Goal: Transaction & Acquisition: Purchase product/service

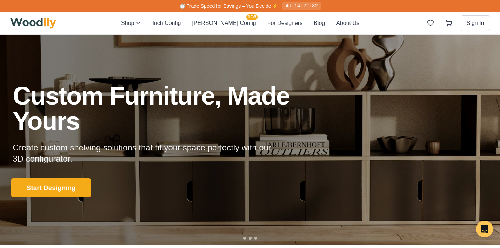
click at [45, 189] on button "Start Designing" at bounding box center [51, 187] width 80 height 19
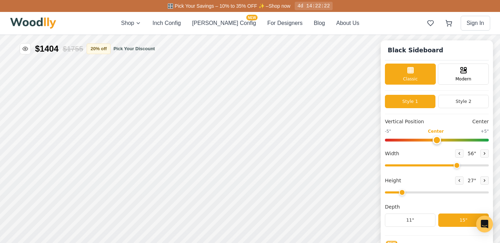
type input "56"
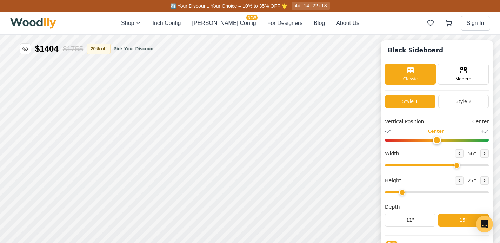
scroll to position [0, 0]
click at [461, 178] on icon at bounding box center [459, 180] width 4 height 4
type input "1"
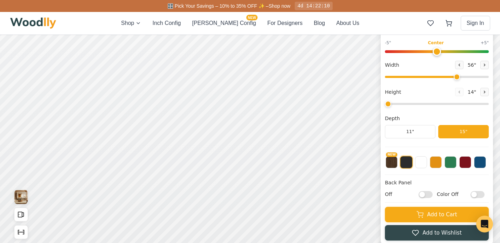
scroll to position [86, 0]
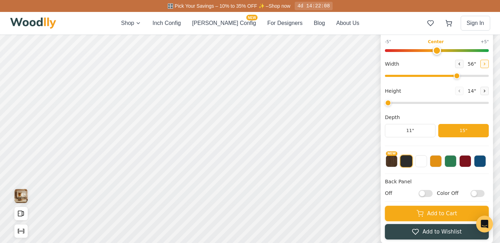
click at [487, 65] on button at bounding box center [484, 64] width 8 height 8
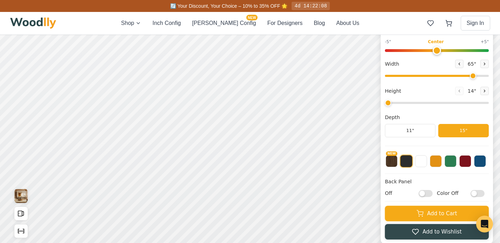
drag, startPoint x: 462, startPoint y: 75, endPoint x: 476, endPoint y: 78, distance: 14.7
type input "65"
click at [476, 77] on input "range" at bounding box center [437, 76] width 104 height 2
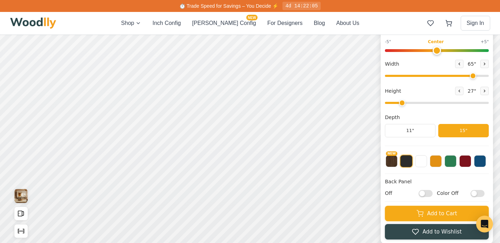
drag, startPoint x: 392, startPoint y: 101, endPoint x: 402, endPoint y: 104, distance: 9.5
type input "2"
click at [402, 104] on input "range" at bounding box center [437, 103] width 104 height 2
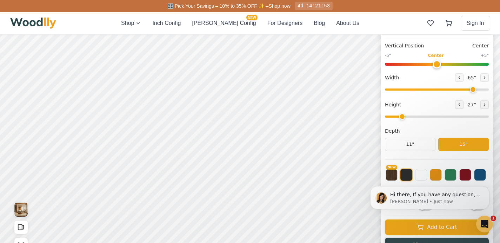
scroll to position [61, 0]
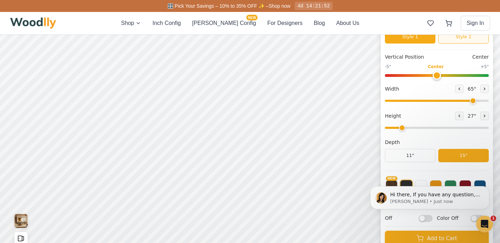
click at [466, 38] on button "Style 2" at bounding box center [463, 36] width 51 height 13
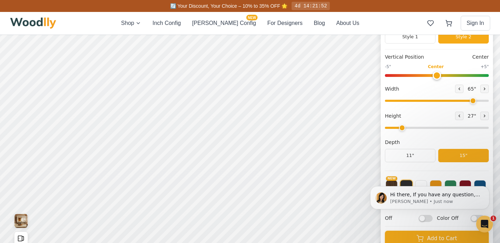
click at [475, 116] on span "27 "" at bounding box center [471, 115] width 11 height 7
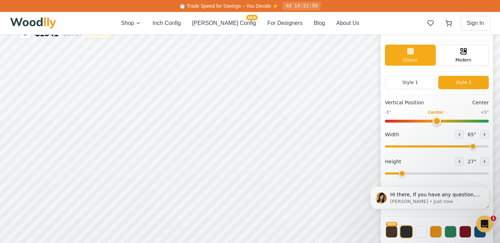
scroll to position [0, 0]
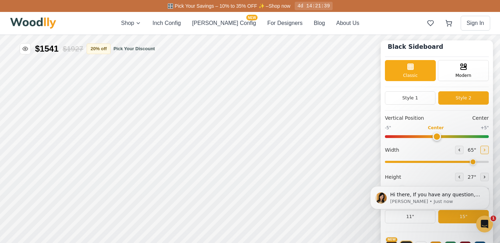
click at [486, 148] on icon at bounding box center [484, 150] width 4 height 4
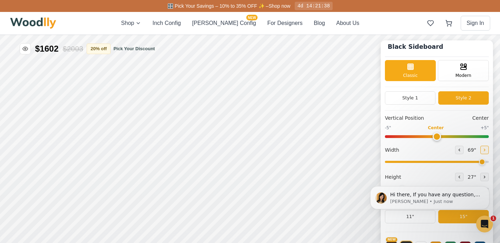
click at [486, 148] on icon at bounding box center [484, 150] width 4 height 4
type input "72"
click at [456, 174] on div "Hi there, If you have any question, we are right here for you. 😊 [PERSON_NAME] …" at bounding box center [429, 165] width 129 height 88
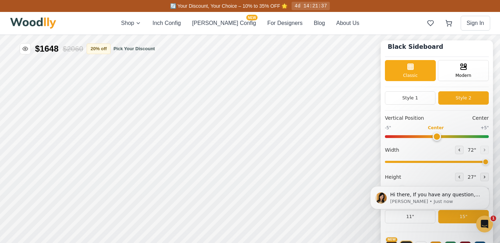
click at [457, 176] on div "Hi there, If you have any question, we are right here for you. 😊 [PERSON_NAME] …" at bounding box center [429, 165] width 129 height 88
click at [421, 99] on button "Style 1" at bounding box center [410, 97] width 51 height 13
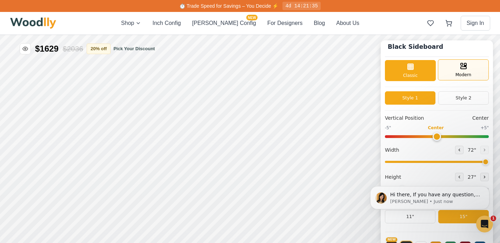
click at [458, 71] on div "Modern" at bounding box center [463, 69] width 51 height 21
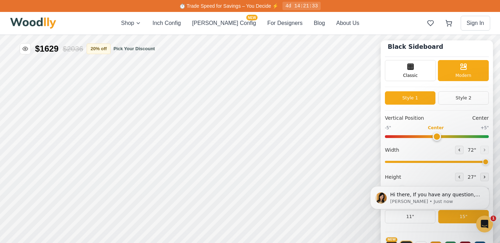
click at [420, 96] on button "Style 1" at bounding box center [410, 97] width 51 height 13
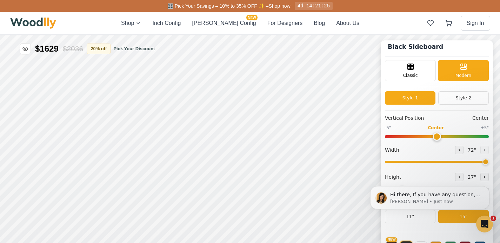
click at [405, 58] on div "Black Sideboard Classic Modern Style 1 Style 2 Vertical Position Center -5" Cen…" at bounding box center [437, 184] width 112 height 289
click at [406, 61] on div "Classic" at bounding box center [410, 69] width 51 height 21
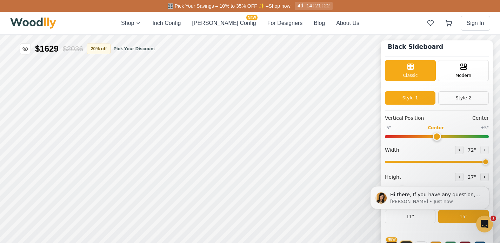
click at [459, 175] on body "Hi there, If you have any question, we are right here for you. 😊 [PERSON_NAME] …" at bounding box center [429, 197] width 135 height 47
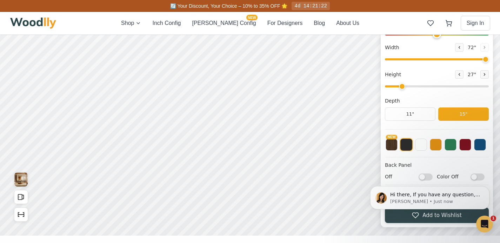
scroll to position [101, 0]
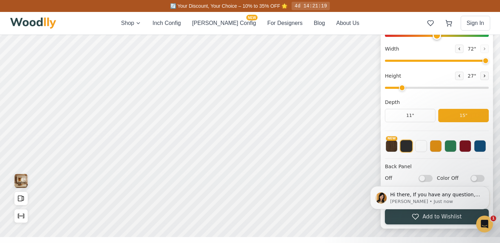
drag, startPoint x: 405, startPoint y: 85, endPoint x: 400, endPoint y: 87, distance: 4.9
click at [400, 87] on input "range" at bounding box center [437, 88] width 104 height 2
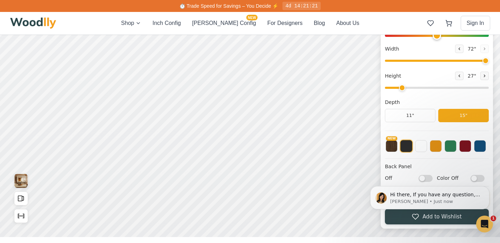
click at [400, 87] on input "range" at bounding box center [437, 88] width 104 height 2
click at [461, 74] on icon at bounding box center [459, 76] width 4 height 4
type input "1"
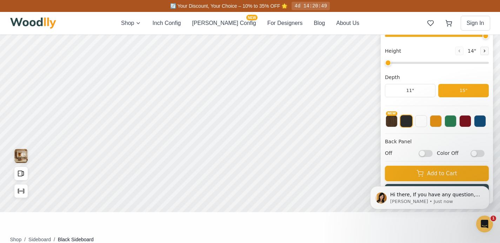
scroll to position [0, 0]
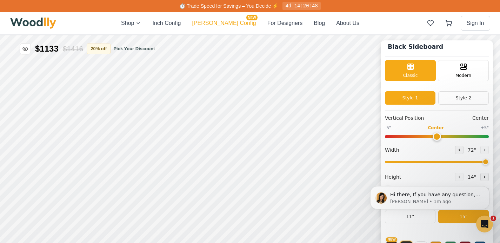
click at [221, 26] on button "[PERSON_NAME] Config NEW" at bounding box center [224, 23] width 64 height 8
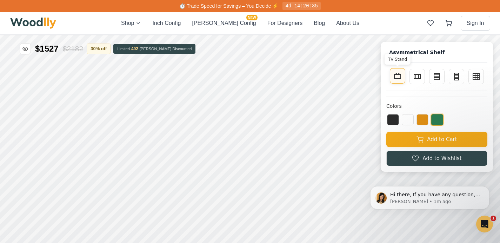
click at [402, 79] on icon at bounding box center [397, 76] width 8 height 8
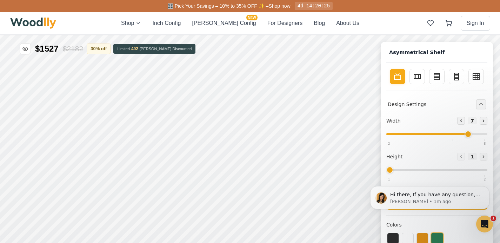
drag, startPoint x: 426, startPoint y: 134, endPoint x: 470, endPoint y: 137, distance: 43.2
type input "7"
click at [470, 135] on input "range" at bounding box center [436, 134] width 101 height 2
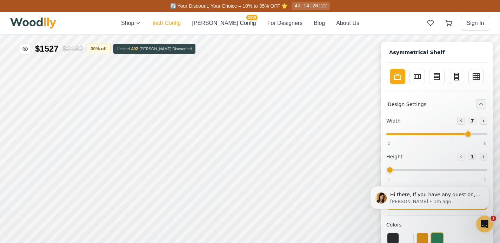
click at [181, 21] on button "Inch Config" at bounding box center [166, 23] width 28 height 8
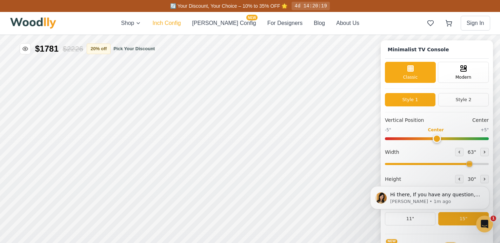
type input "63"
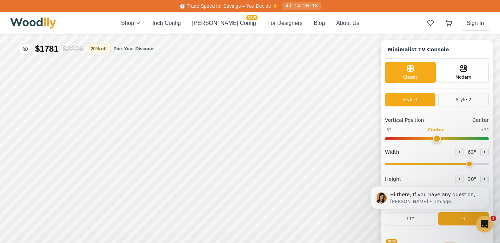
click at [458, 180] on body "Hi there, If you have any question, we are right here for you. 😊 [PERSON_NAME] …" at bounding box center [429, 197] width 135 height 47
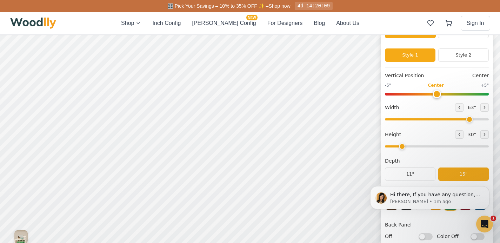
scroll to position [63, 0]
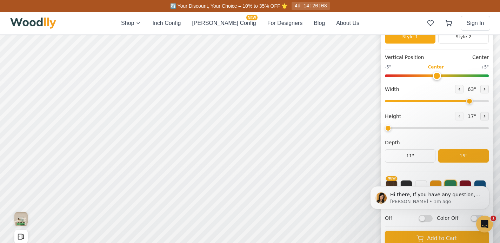
drag, startPoint x: 406, startPoint y: 128, endPoint x: 396, endPoint y: 127, distance: 9.5
type input "1"
click at [396, 127] on input "range" at bounding box center [437, 128] width 104 height 2
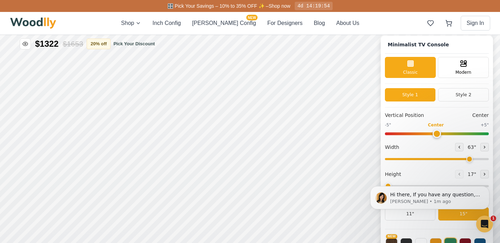
scroll to position [0, 0]
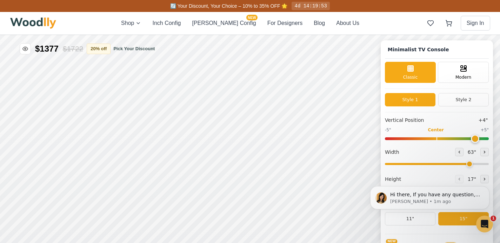
click at [476, 139] on input "range" at bounding box center [437, 138] width 104 height 3
drag, startPoint x: 476, startPoint y: 139, endPoint x: 503, endPoint y: 135, distance: 27.6
click at [489, 137] on input "range" at bounding box center [437, 138] width 104 height 3
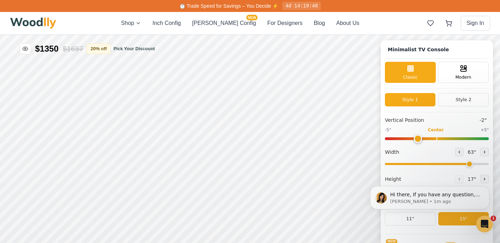
drag, startPoint x: 441, startPoint y: 140, endPoint x: 422, endPoint y: 137, distance: 19.5
type input "-2"
click at [422, 137] on input "range" at bounding box center [437, 138] width 104 height 3
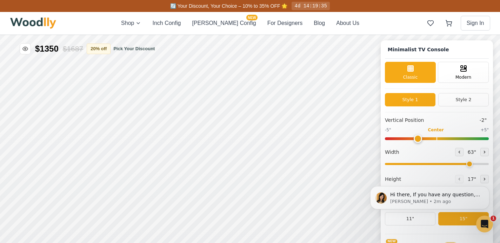
click at [154, 21] on div "Shop Inch Config [PERSON_NAME] Config NEW For Designers Blog About Us" at bounding box center [240, 23] width 238 height 8
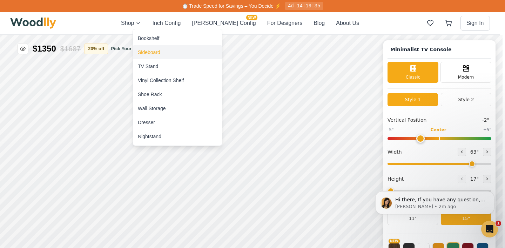
click at [147, 52] on div "Sideboard" at bounding box center [149, 52] width 22 height 7
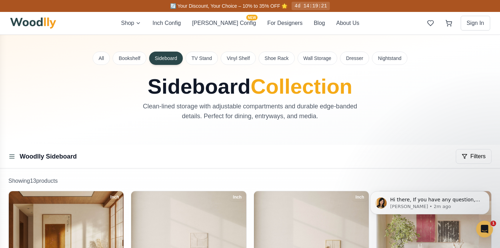
scroll to position [0, 0]
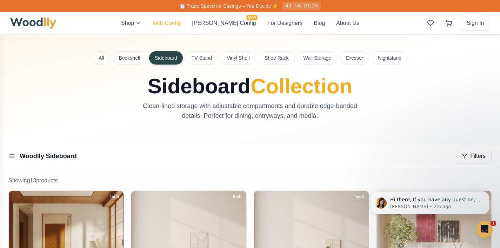
click at [179, 26] on button "Inch Config" at bounding box center [166, 23] width 28 height 8
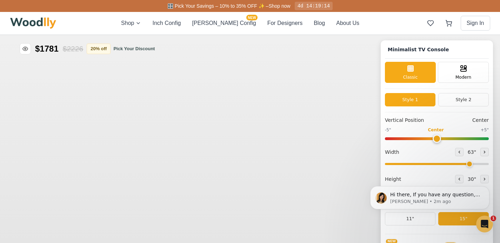
type input "63"
type input "2"
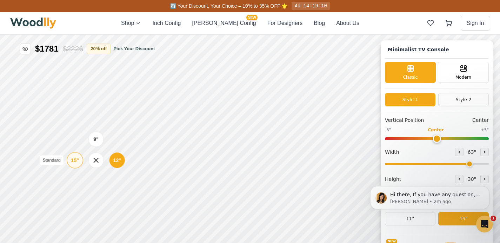
click at [75, 162] on div "15"" at bounding box center [75, 160] width 8 height 8
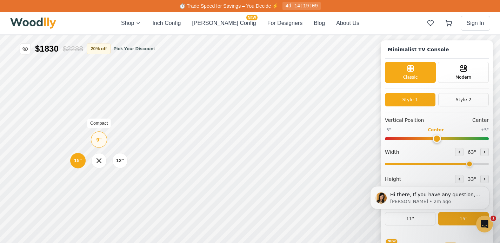
click at [99, 140] on div "9"" at bounding box center [98, 139] width 5 height 8
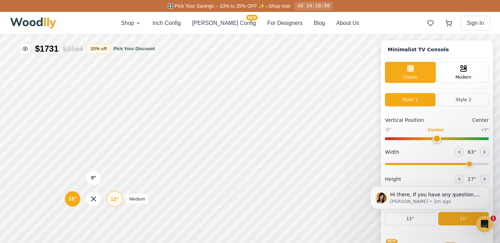
click at [112, 199] on div "12"" at bounding box center [114, 199] width 8 height 8
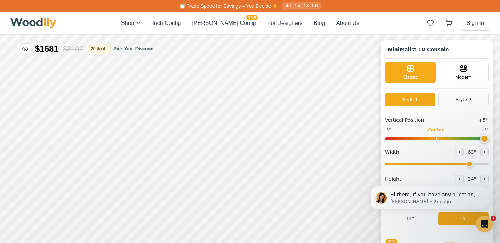
drag, startPoint x: 442, startPoint y: 139, endPoint x: 489, endPoint y: 138, distance: 46.7
type input "5"
click at [489, 137] on input "range" at bounding box center [437, 138] width 104 height 3
click at [456, 96] on button "Style 2" at bounding box center [463, 99] width 51 height 13
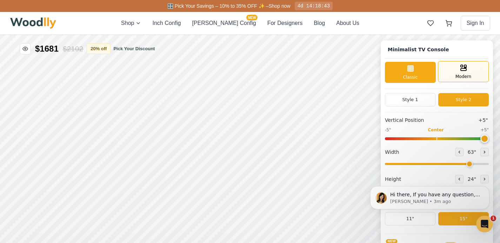
click at [457, 75] on div "Modern" at bounding box center [463, 71] width 51 height 21
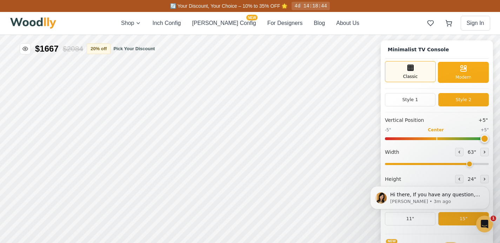
click at [418, 76] on span "Classic" at bounding box center [410, 76] width 15 height 6
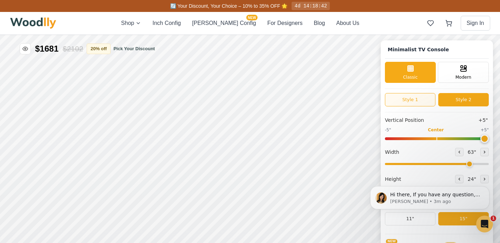
click at [416, 103] on button "Style 1" at bounding box center [410, 99] width 51 height 13
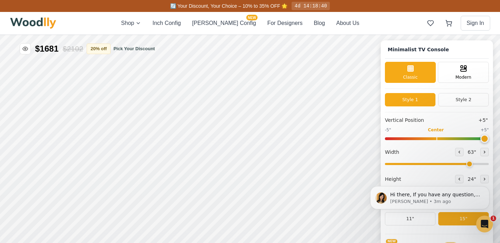
click at [451, 108] on div "Style 1 Style 2" at bounding box center [437, 102] width 104 height 19
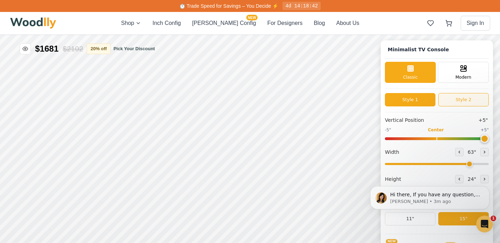
click at [457, 102] on button "Style 2" at bounding box center [463, 99] width 51 height 13
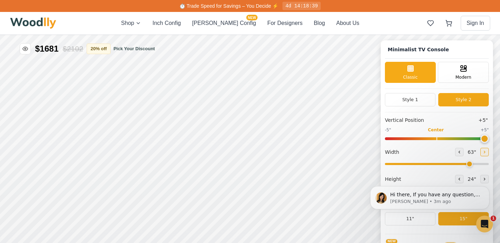
click at [485, 150] on icon at bounding box center [484, 152] width 4 height 4
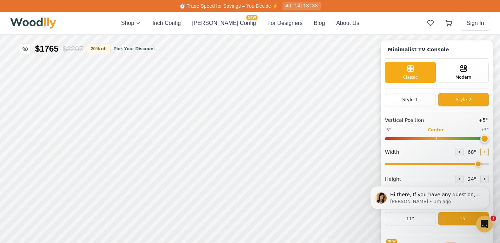
click at [485, 150] on icon at bounding box center [484, 152] width 4 height 4
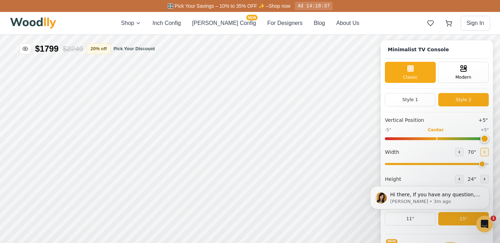
click at [485, 150] on icon at bounding box center [484, 152] width 4 height 4
type input "72"
click at [475, 137] on input "range" at bounding box center [437, 138] width 104 height 3
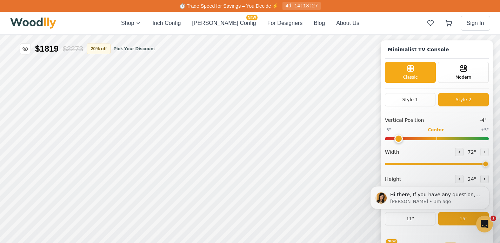
drag, startPoint x: 475, startPoint y: 137, endPoint x: 407, endPoint y: 140, distance: 68.1
click at [407, 140] on input "range" at bounding box center [437, 138] width 104 height 3
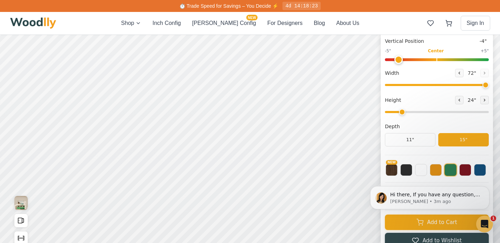
scroll to position [76, 0]
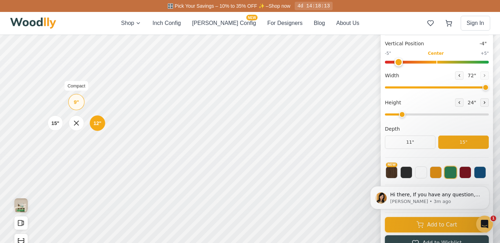
click at [75, 101] on div "9"" at bounding box center [76, 102] width 5 height 8
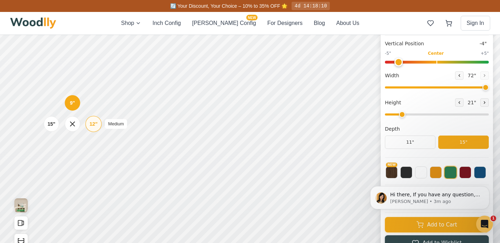
click at [92, 125] on div "12"" at bounding box center [93, 124] width 8 height 8
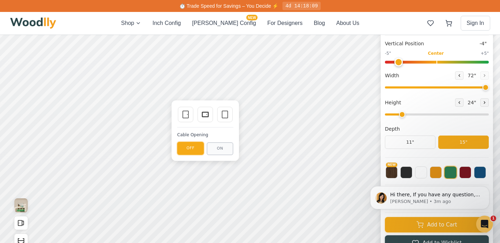
click at [194, 148] on button "OFF" at bounding box center [190, 148] width 27 height 13
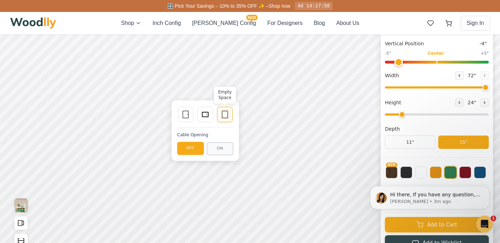
click at [226, 116] on icon at bounding box center [225, 114] width 8 height 8
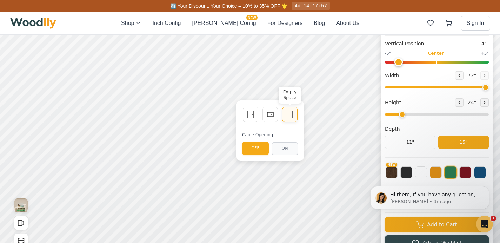
click at [289, 114] on icon at bounding box center [289, 114] width 8 height 8
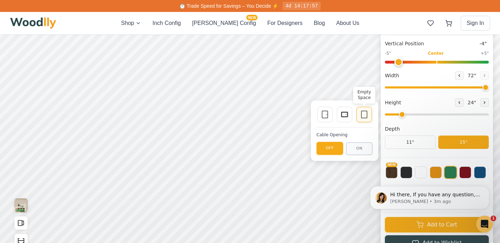
click at [363, 116] on icon at bounding box center [364, 114] width 8 height 8
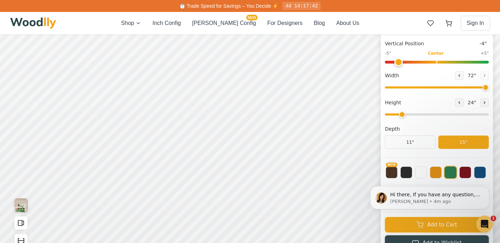
click at [436, 63] on input "range" at bounding box center [437, 62] width 104 height 3
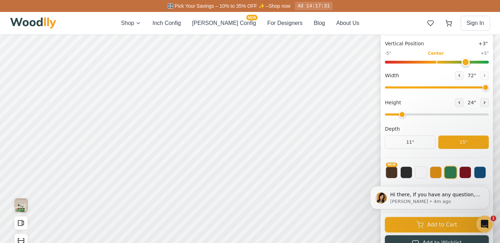
click at [471, 63] on input "range" at bounding box center [437, 62] width 104 height 3
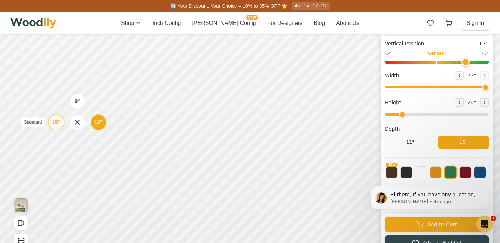
click at [57, 123] on div "15"" at bounding box center [56, 122] width 8 height 8
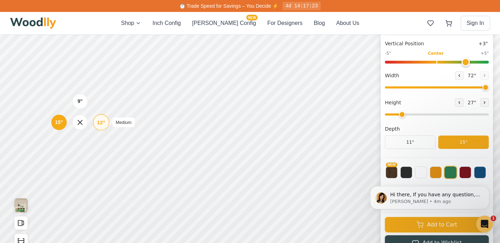
click at [101, 122] on div "9" 12" Medium 15"" at bounding box center [80, 122] width 70 height 70
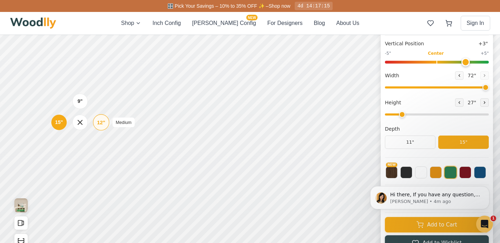
click at [101, 122] on div "12"" at bounding box center [101, 122] width 8 height 8
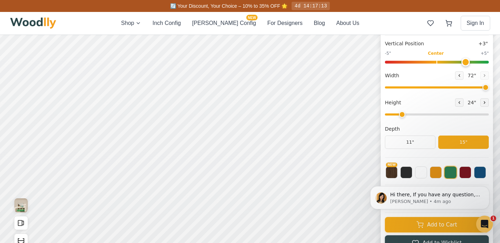
click at [433, 173] on html "Hi there, If you have any question, we are right here for you. 😊 [PERSON_NAME] …" at bounding box center [429, 197] width 140 height 53
click at [418, 174] on html "Hi there, If you have any question, we are right here for you. 😊 [PERSON_NAME] …" at bounding box center [429, 197] width 140 height 53
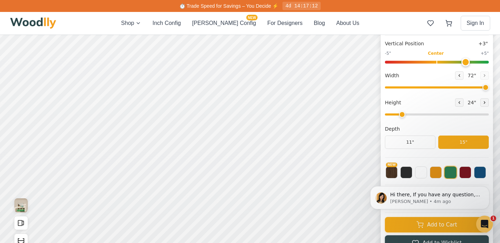
click at [418, 174] on html "Hi there, If you have any question, we are right here for you. 😊 [PERSON_NAME] …" at bounding box center [429, 197] width 140 height 53
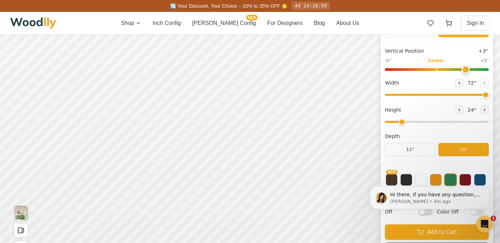
scroll to position [68, 0]
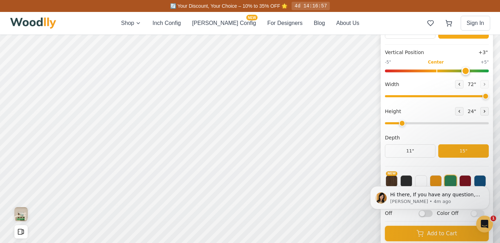
click at [420, 183] on div "Hi there, If you have any question, we are right here for you. 😊 [PERSON_NAME] …" at bounding box center [429, 165] width 129 height 88
click at [427, 213] on body "Hi there, If you have any question, we are right here for you. 😊 [PERSON_NAME] …" at bounding box center [429, 197] width 135 height 47
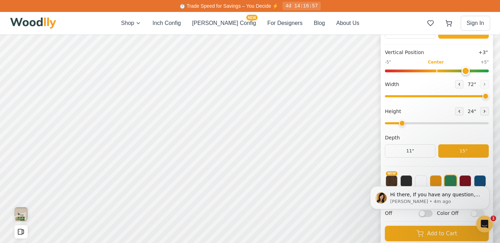
click at [423, 213] on body "Hi there, If you have any question, we are right here for you. 😊 [PERSON_NAME] …" at bounding box center [429, 197] width 135 height 47
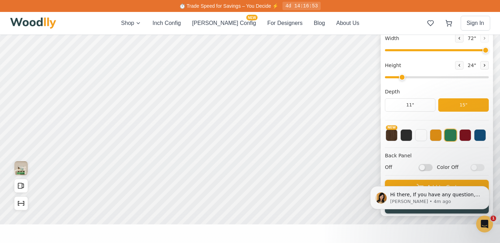
scroll to position [0, 0]
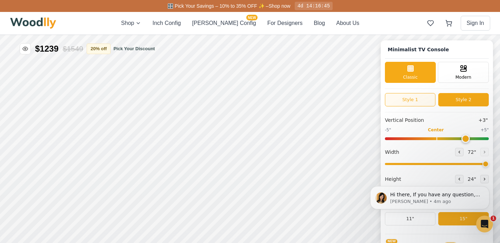
click at [419, 101] on button "Style 1" at bounding box center [410, 99] width 51 height 13
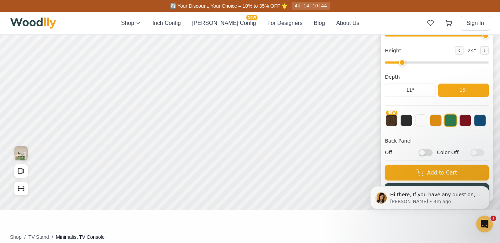
scroll to position [142, 0]
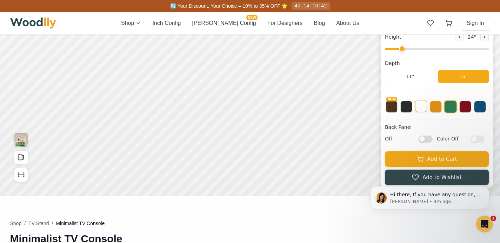
click at [422, 111] on button at bounding box center [421, 106] width 12 height 12
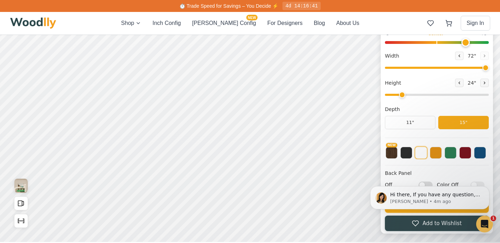
scroll to position [99, 0]
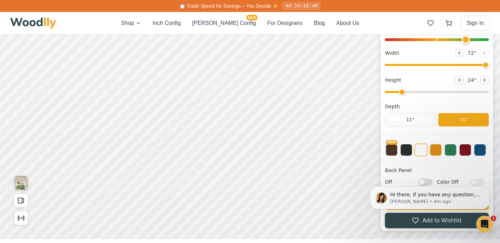
drag, startPoint x: 502, startPoint y: 46, endPoint x: 491, endPoint y: 124, distance: 79.4
click at [437, 148] on button at bounding box center [436, 149] width 12 height 12
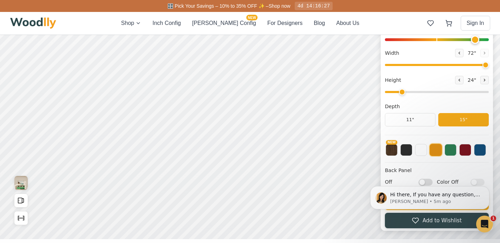
click at [476, 39] on input "range" at bounding box center [437, 39] width 104 height 3
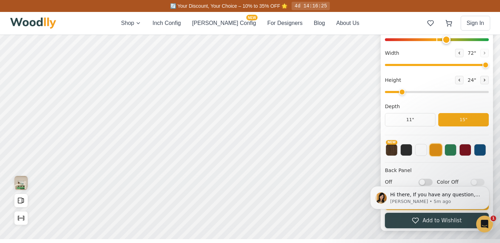
drag, startPoint x: 476, startPoint y: 39, endPoint x: 453, endPoint y: 39, distance: 23.1
click at [453, 39] on input "range" at bounding box center [437, 39] width 104 height 3
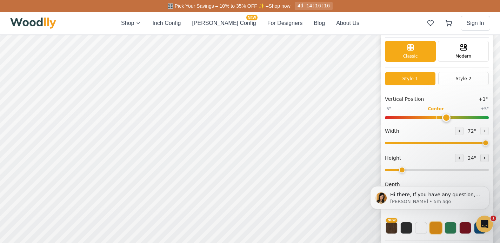
scroll to position [33, 0]
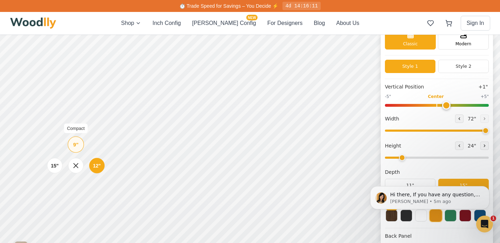
click at [74, 141] on div "9"" at bounding box center [75, 145] width 5 height 8
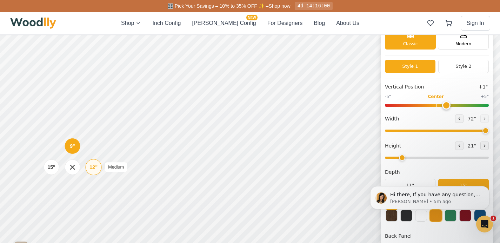
click at [93, 169] on div "12"" at bounding box center [93, 167] width 8 height 8
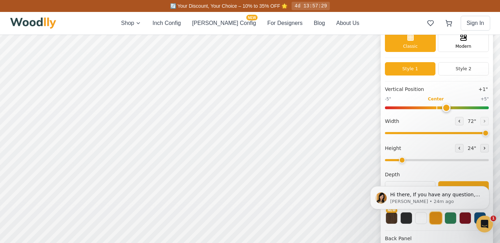
scroll to position [17, 0]
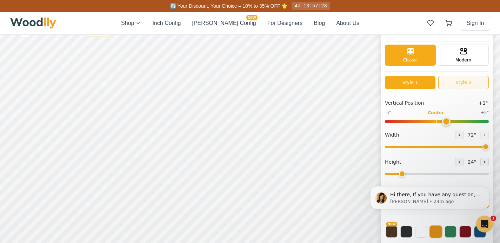
click at [464, 83] on button "Style 2" at bounding box center [463, 82] width 51 height 13
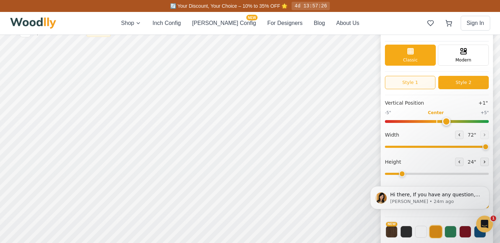
click at [411, 81] on button "Style 1" at bounding box center [410, 82] width 51 height 13
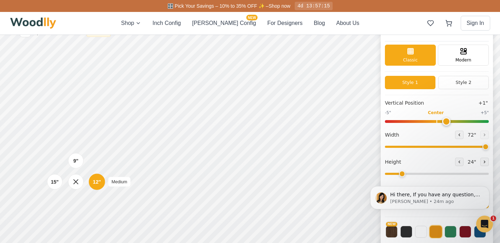
click at [96, 180] on div "12"" at bounding box center [97, 182] width 8 height 8
click at [74, 163] on div "9"" at bounding box center [75, 161] width 5 height 8
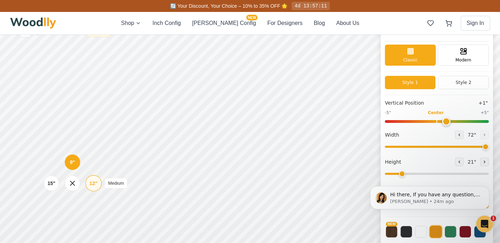
click at [97, 184] on div "12"" at bounding box center [93, 183] width 8 height 8
drag, startPoint x: 452, startPoint y: 120, endPoint x: 388, endPoint y: 127, distance: 64.6
click at [388, 123] on input "range" at bounding box center [437, 121] width 104 height 3
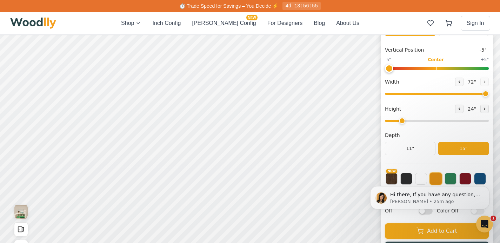
scroll to position [68, 0]
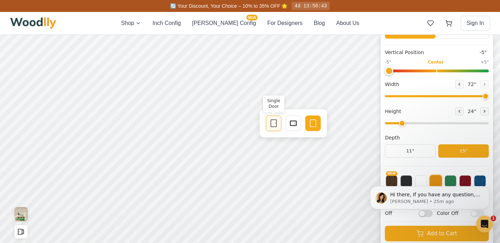
click at [274, 123] on icon at bounding box center [273, 123] width 8 height 8
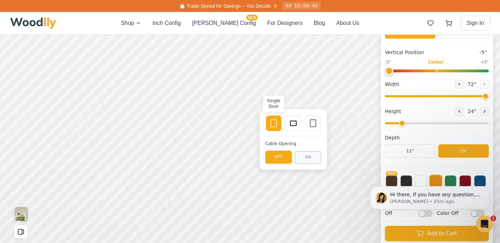
click at [275, 125] on icon at bounding box center [273, 123] width 8 height 8
click at [314, 125] on icon at bounding box center [313, 123] width 8 height 8
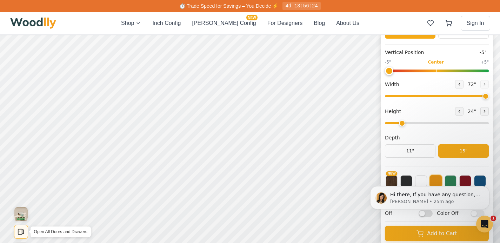
click at [23, 230] on icon "Open All Doors and Drawers" at bounding box center [23, 232] width 2 height 4
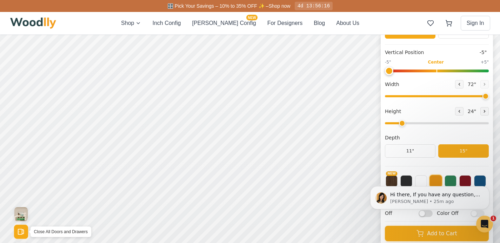
click at [20, 230] on icon "Open All Doors and Drawers" at bounding box center [21, 232] width 8 height 8
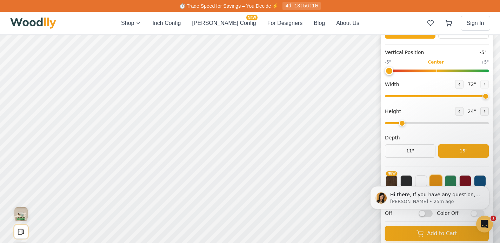
scroll to position [33, 0]
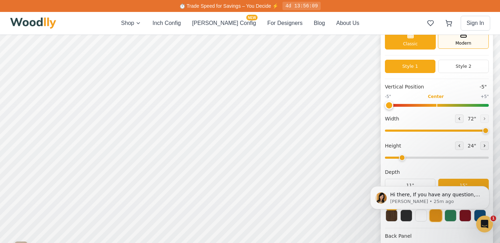
click at [471, 42] on span "Modern" at bounding box center [463, 43] width 16 height 6
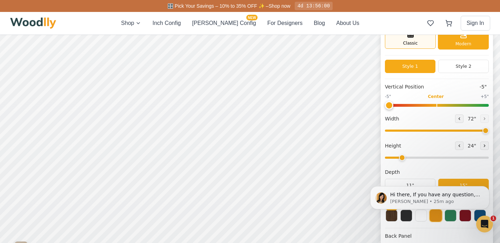
click at [432, 44] on div "Classic" at bounding box center [410, 38] width 51 height 21
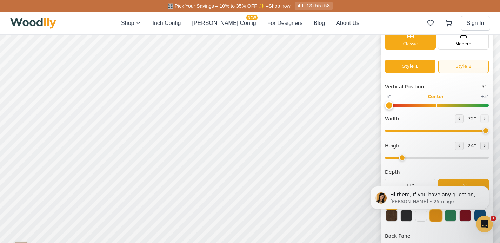
click at [455, 67] on button "Style 2" at bounding box center [463, 66] width 51 height 13
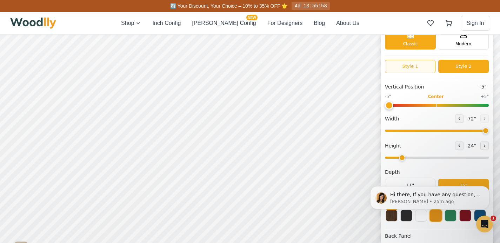
click at [406, 62] on button "Style 1" at bounding box center [410, 66] width 51 height 13
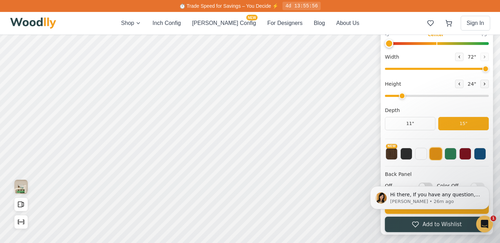
scroll to position [85, 0]
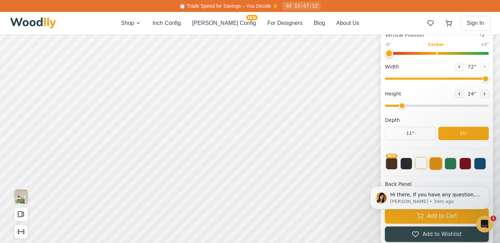
click at [423, 164] on button at bounding box center [421, 163] width 12 height 12
click at [53, 114] on div "15"" at bounding box center [55, 114] width 8 height 8
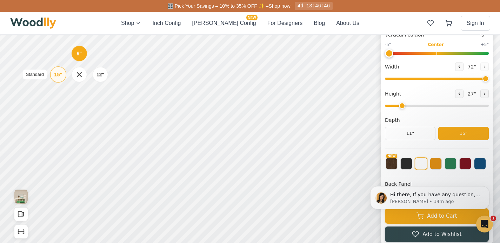
click at [56, 72] on div "15"" at bounding box center [58, 74] width 8 height 8
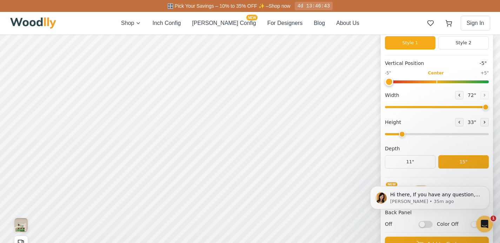
scroll to position [48, 0]
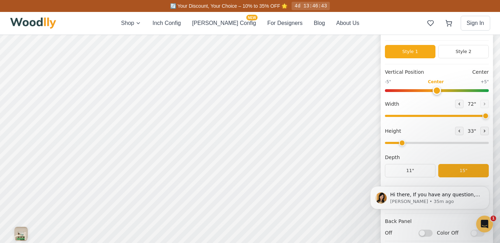
type input "0"
click at [440, 91] on input "range" at bounding box center [437, 90] width 104 height 3
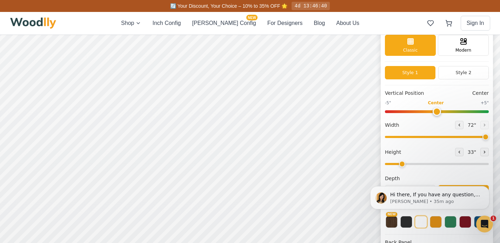
scroll to position [0, 0]
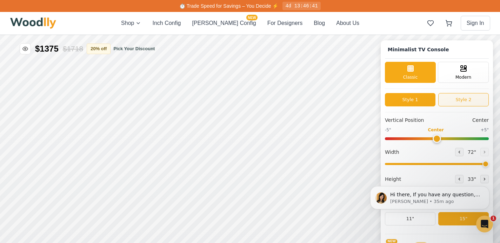
click at [465, 99] on button "Style 2" at bounding box center [463, 99] width 51 height 13
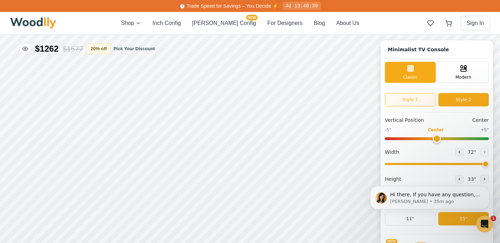
click at [422, 98] on button "Style 1" at bounding box center [410, 99] width 51 height 13
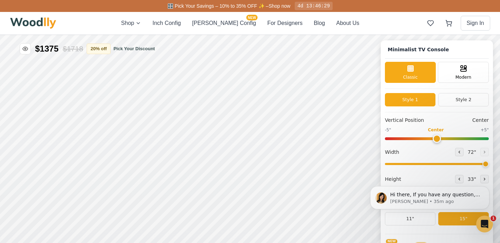
drag, startPoint x: 487, startPoint y: 164, endPoint x: 497, endPoint y: 163, distance: 9.9
click at [489, 163] on input "range" at bounding box center [437, 164] width 104 height 2
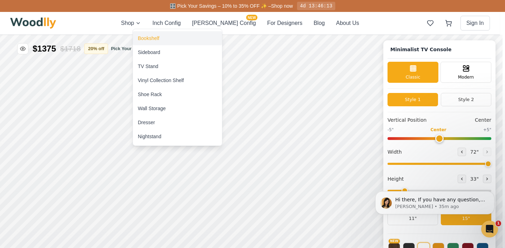
click at [150, 36] on div "Bookshelf" at bounding box center [148, 38] width 21 height 7
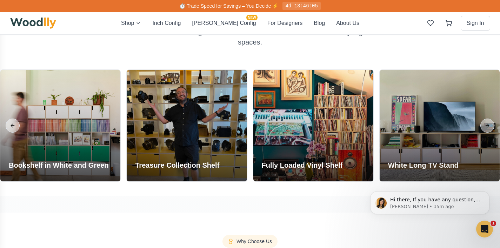
scroll to position [750, 0]
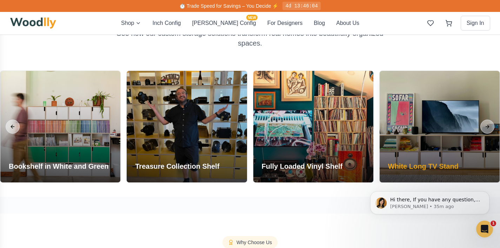
click at [435, 142] on div at bounding box center [439, 127] width 120 height 112
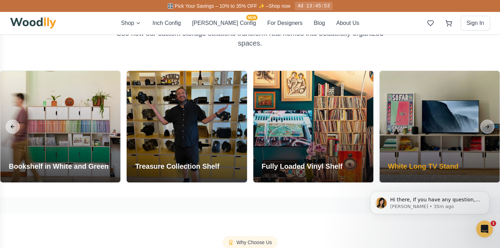
click at [429, 169] on h3 "White Long TV Stand" at bounding box center [423, 166] width 70 height 10
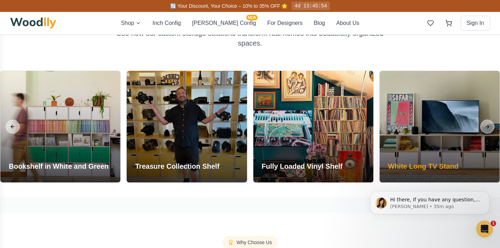
click at [449, 135] on div at bounding box center [439, 127] width 120 height 112
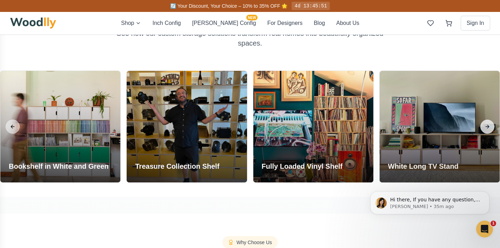
click at [486, 126] on button "Next slide" at bounding box center [487, 127] width 14 height 14
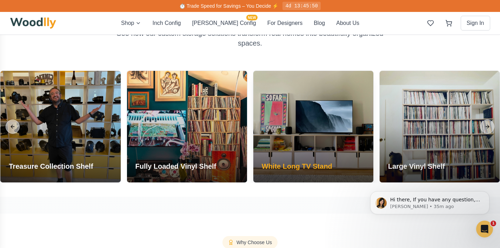
click at [280, 167] on h3 "White Long TV Stand" at bounding box center [297, 166] width 70 height 10
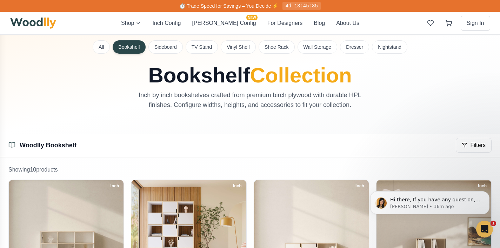
scroll to position [3, 0]
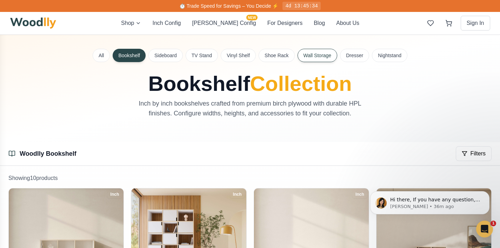
click at [309, 56] on button "Wall Storage" at bounding box center [317, 55] width 40 height 13
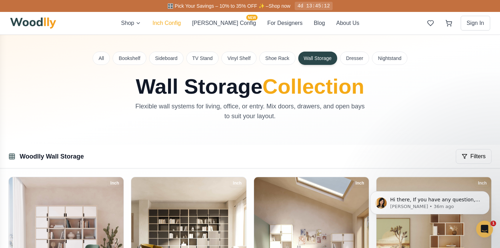
click at [180, 24] on button "Inch Config" at bounding box center [166, 23] width 28 height 8
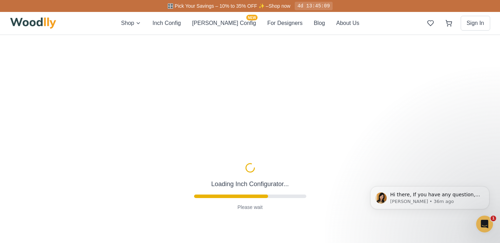
type input "63"
type input "2"
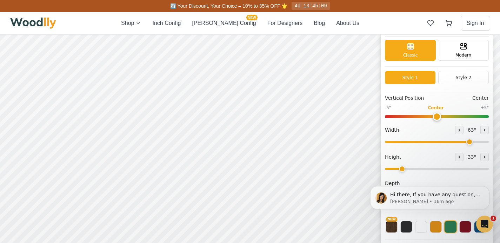
scroll to position [57, 0]
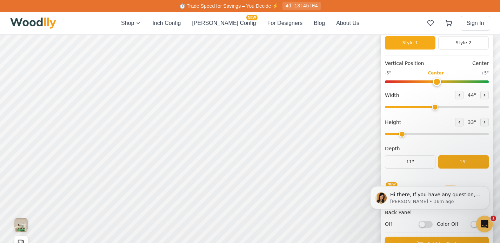
drag, startPoint x: 470, startPoint y: 106, endPoint x: 439, endPoint y: 108, distance: 31.7
click at [439, 108] on input "range" at bounding box center [437, 107] width 104 height 2
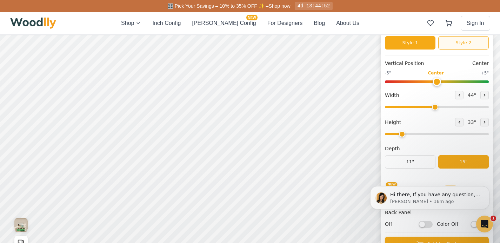
click at [477, 44] on button "Style 2" at bounding box center [463, 42] width 51 height 13
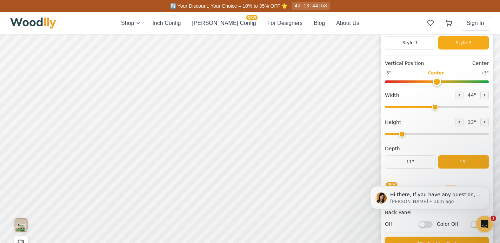
click at [417, 49] on div "Style 1 Style 2" at bounding box center [437, 45] width 104 height 19
click at [416, 38] on button "Style 1" at bounding box center [410, 42] width 51 height 13
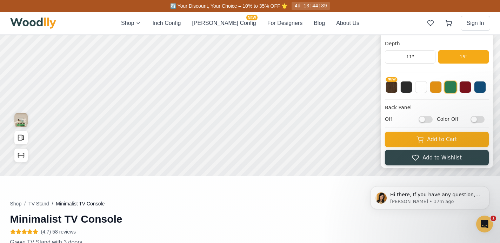
scroll to position [167, 0]
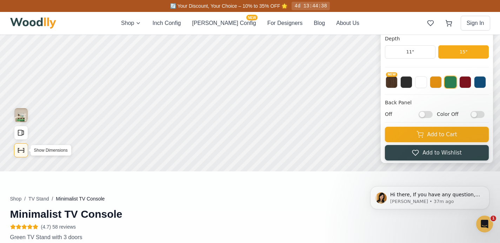
click at [22, 150] on icon "Show Dimensions" at bounding box center [21, 150] width 8 height 8
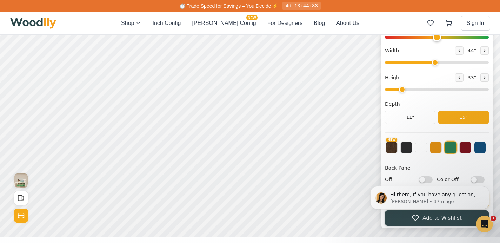
scroll to position [86, 0]
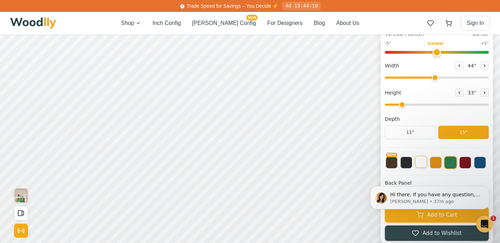
click at [423, 163] on button at bounding box center [421, 162] width 12 height 12
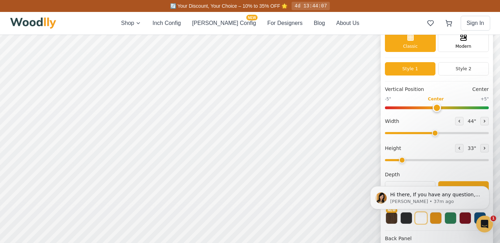
scroll to position [33, 0]
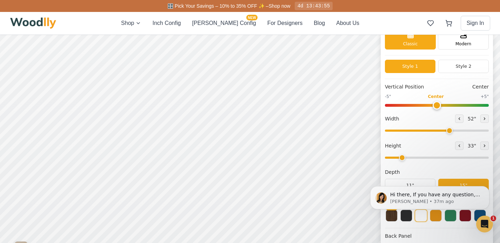
click at [453, 131] on input "range" at bounding box center [437, 130] width 104 height 2
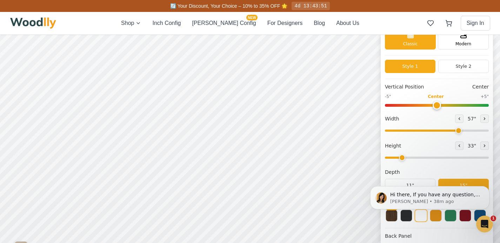
drag, startPoint x: 453, startPoint y: 131, endPoint x: 462, endPoint y: 132, distance: 8.8
click at [462, 132] on input "range" at bounding box center [437, 130] width 104 height 2
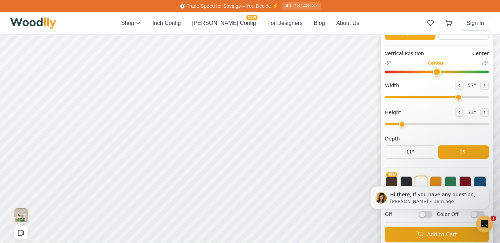
scroll to position [60, 0]
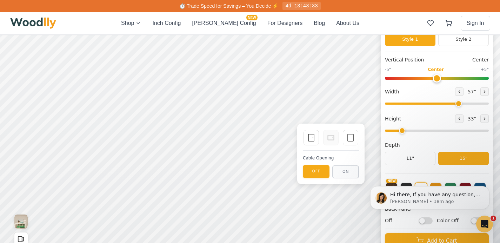
click at [358, 139] on div "Single Door Empty Space Cable Opening OFF ON" at bounding box center [330, 153] width 67 height 60
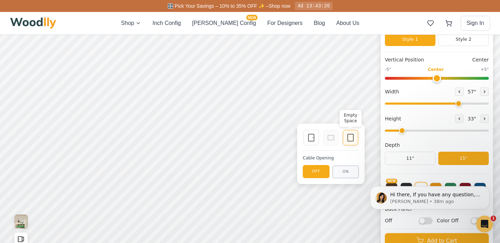
click at [345, 139] on div "Empty Space" at bounding box center [350, 137] width 15 height 15
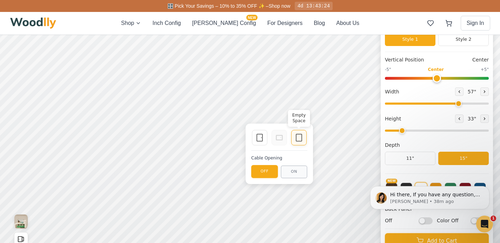
click at [300, 139] on icon at bounding box center [299, 137] width 8 height 8
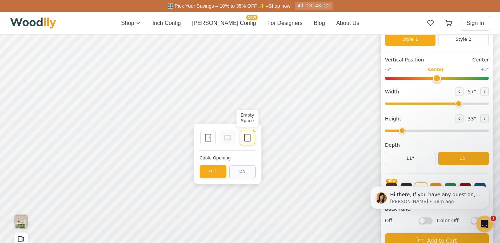
click at [249, 134] on rect at bounding box center [247, 137] width 6 height 7
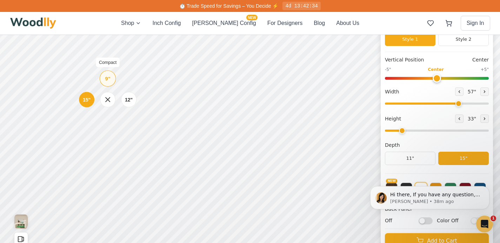
click at [107, 80] on div "9"" at bounding box center [107, 79] width 5 height 8
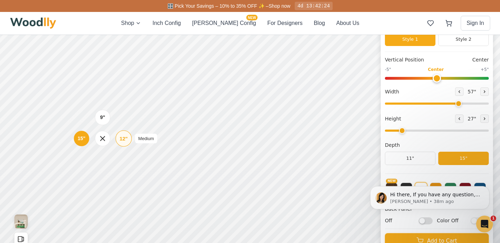
click at [125, 141] on div "12"" at bounding box center [124, 138] width 8 height 8
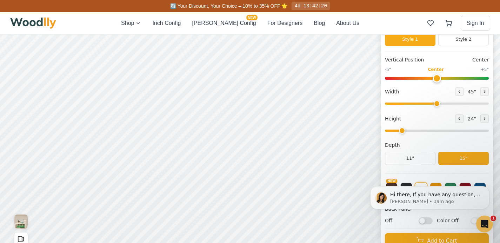
drag, startPoint x: 463, startPoint y: 103, endPoint x: 441, endPoint y: 104, distance: 21.4
type input "45"
click at [441, 104] on input "range" at bounding box center [437, 103] width 104 height 2
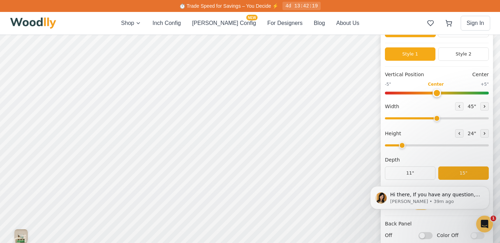
scroll to position [47, 0]
